Goal: Information Seeking & Learning: Learn about a topic

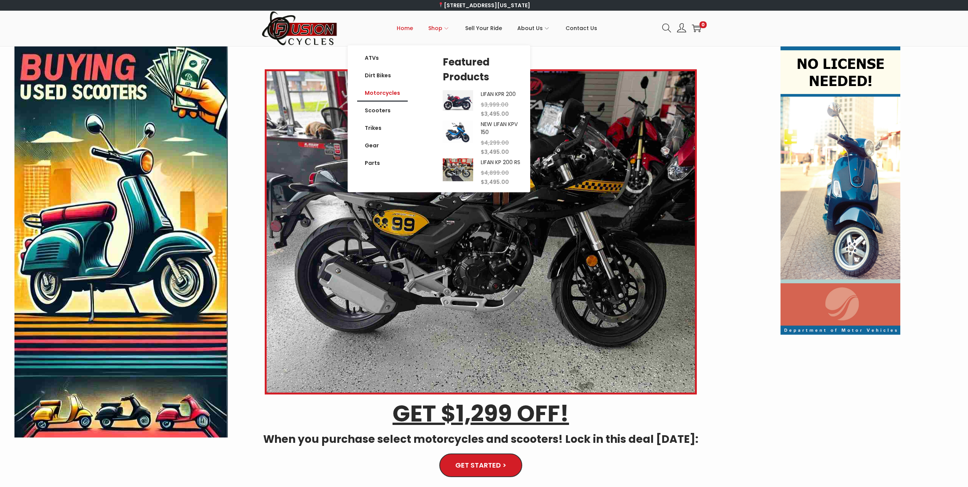
click at [390, 96] on link "Motorcycles" at bounding box center [382, 93] width 51 height 18
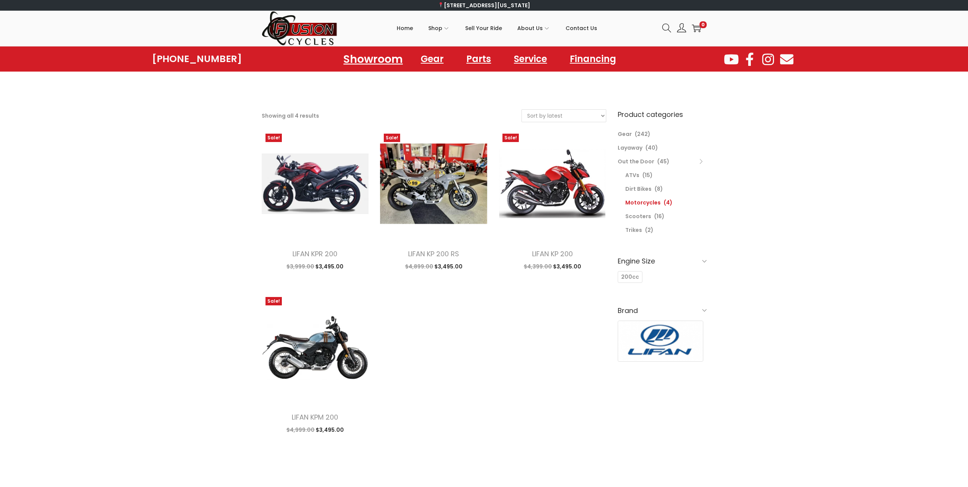
click at [378, 63] on link "Showroom" at bounding box center [373, 58] width 78 height 21
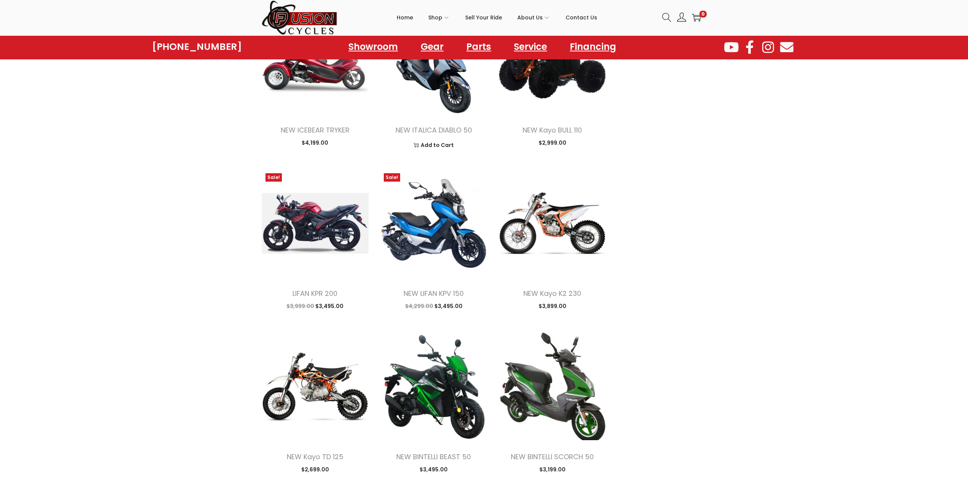
scroll to position [647, 0]
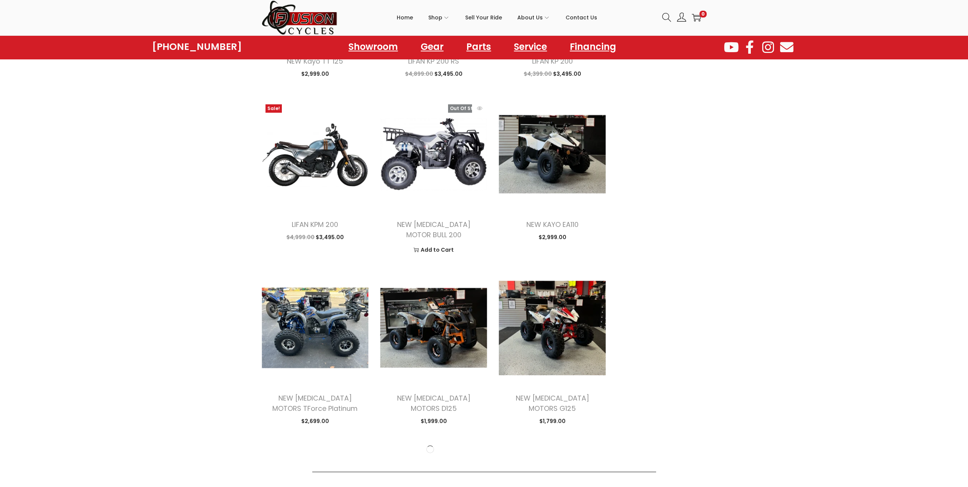
scroll to position [1750, 0]
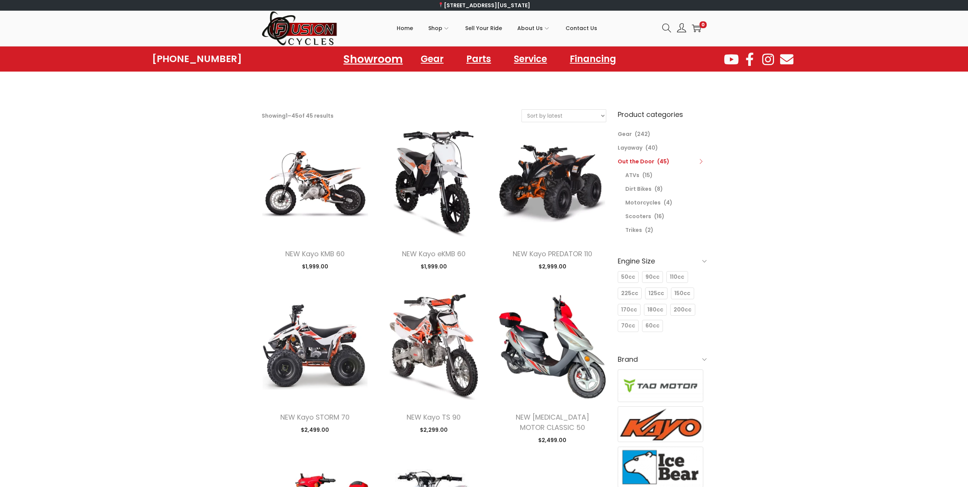
click at [384, 64] on link "Showroom" at bounding box center [373, 58] width 78 height 21
click at [651, 198] on li "Motorcycles (4)" at bounding box center [666, 203] width 81 height 14
click at [651, 202] on link "Motorcycles" at bounding box center [643, 203] width 35 height 8
